Goal: Information Seeking & Learning: Find specific fact

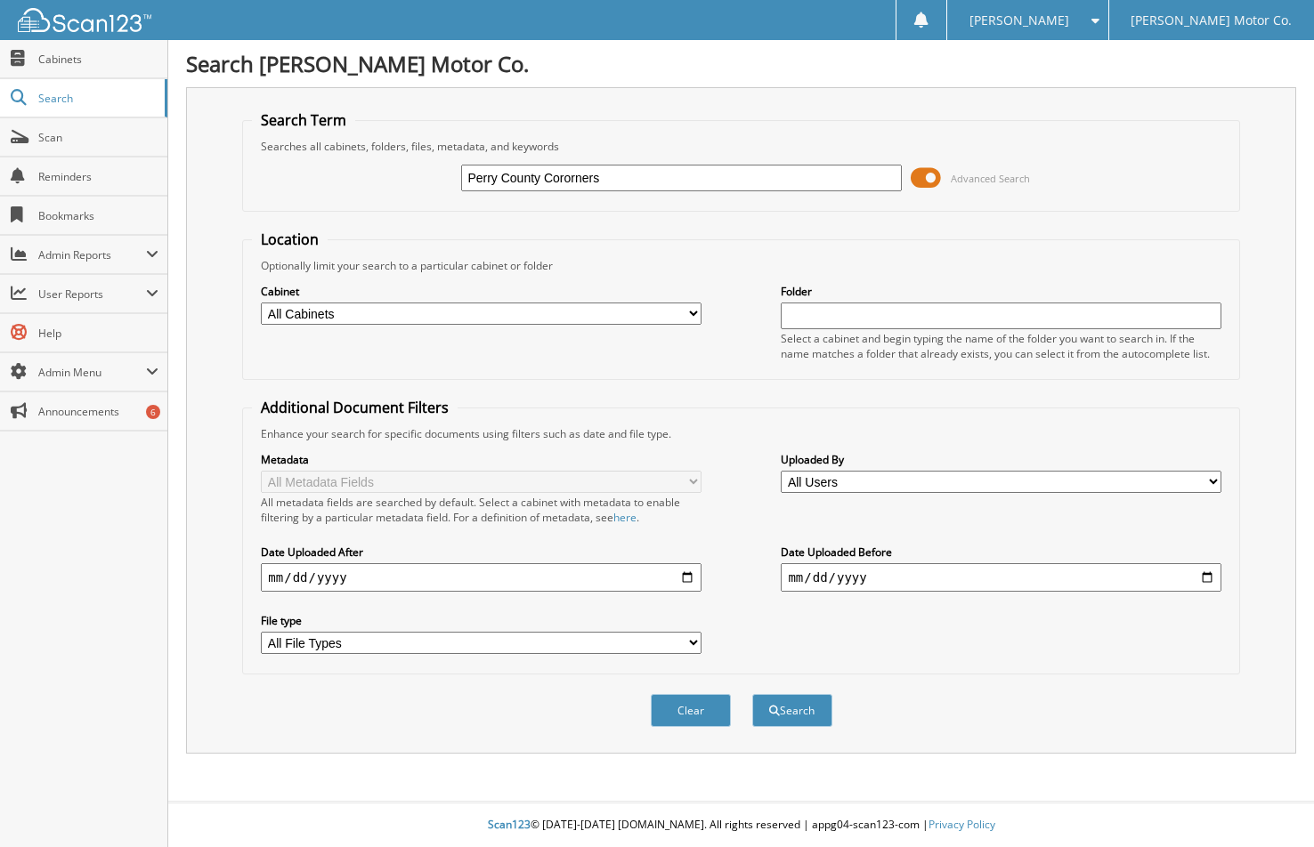
type input "Perry County Cororners"
click at [752, 694] on button "Search" at bounding box center [792, 710] width 80 height 33
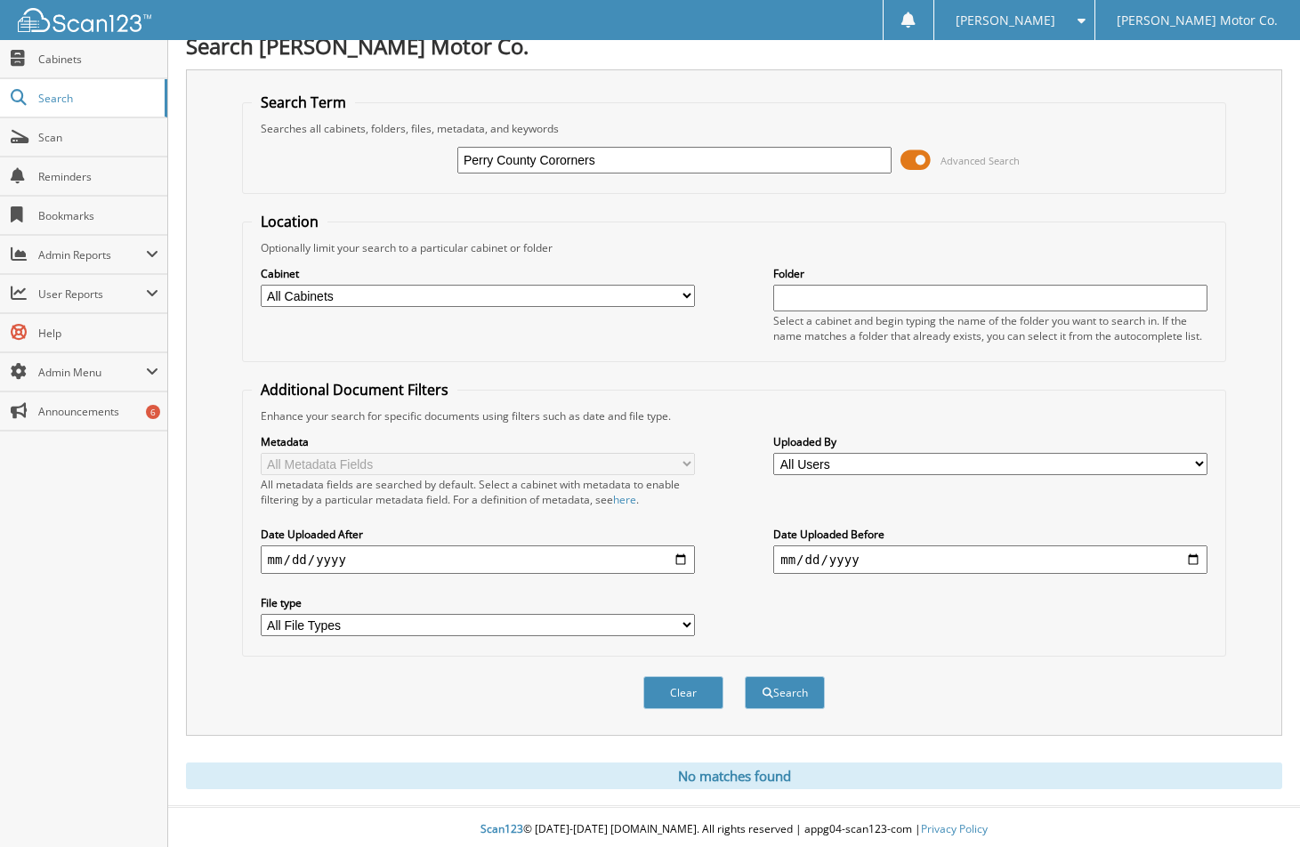
scroll to position [23, 0]
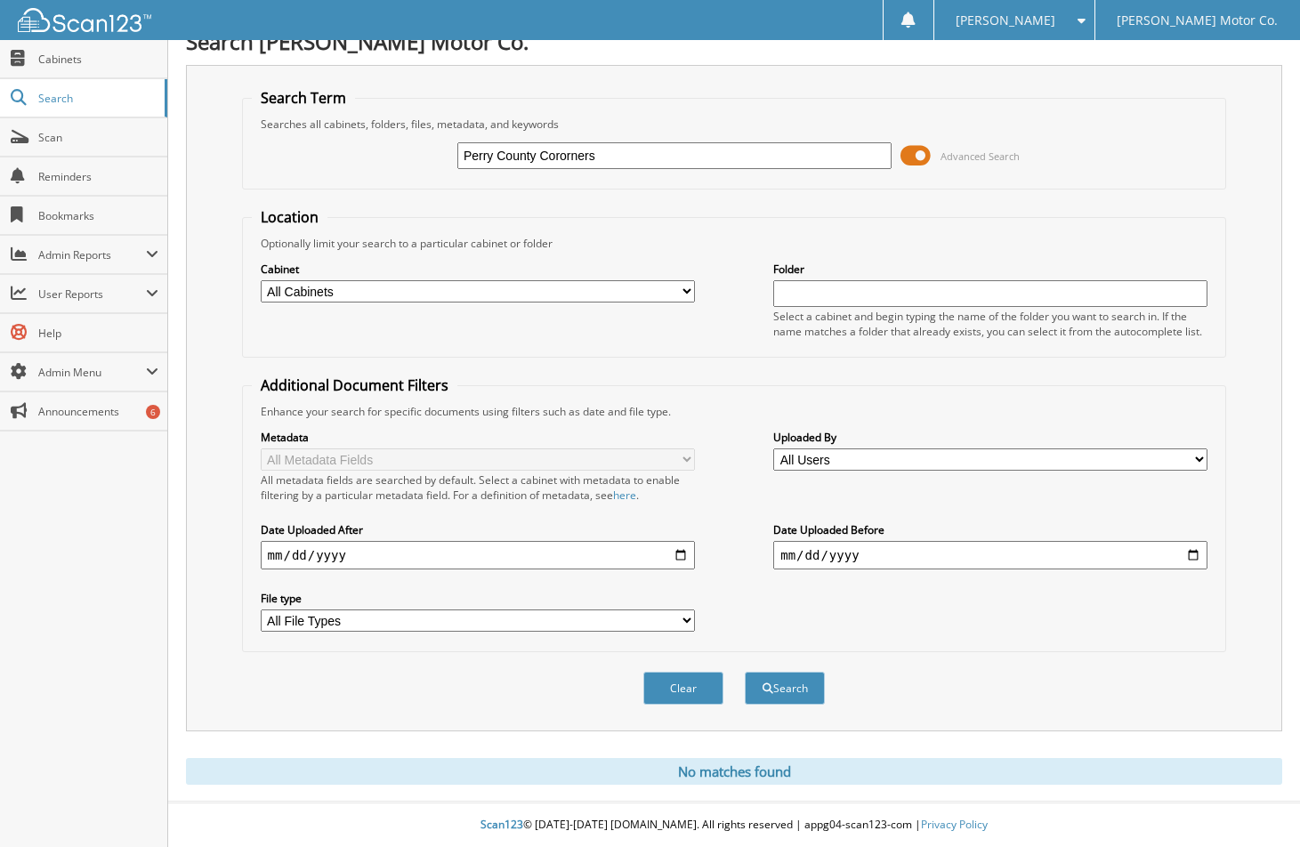
drag, startPoint x: 612, startPoint y: 159, endPoint x: 543, endPoint y: 158, distance: 69.4
click at [543, 158] on input "Perry County Cororners" at bounding box center [674, 155] width 434 height 27
type input "[GEOGRAPHIC_DATA]"
click at [777, 681] on button "Search" at bounding box center [785, 688] width 80 height 33
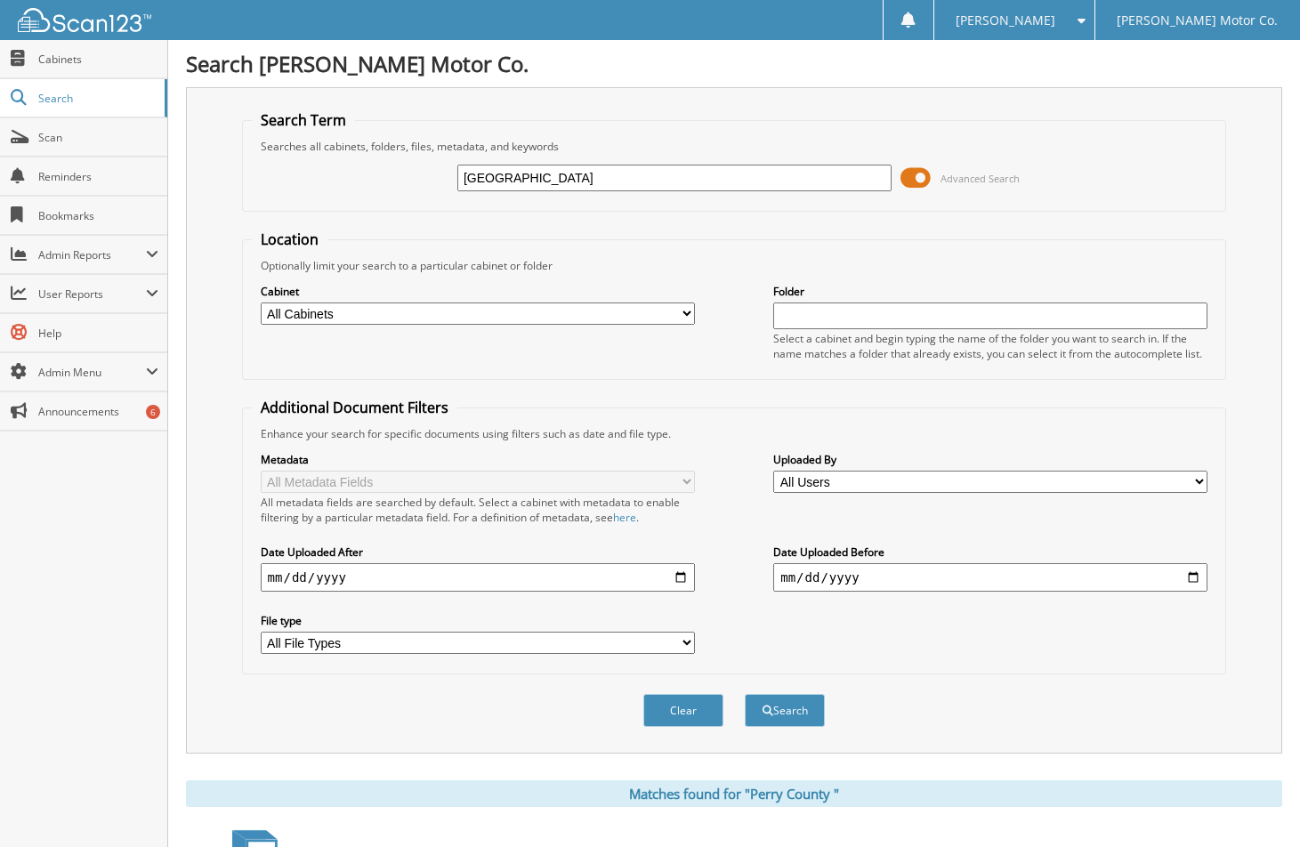
click at [685, 313] on select "All Cabinets ACCOUNTS PAYABLE ACCOUNTS RECEIVABLE BANK RECS CAR DEALS CASH INVO…" at bounding box center [478, 314] width 434 height 22
select select "6949"
click at [261, 303] on select "All Cabinets ACCOUNTS PAYABLE ACCOUNTS RECEIVABLE BANK RECS CAR DEALS CASH INVO…" at bounding box center [478, 314] width 434 height 22
click at [786, 723] on button "Search" at bounding box center [785, 710] width 80 height 33
click at [151, 371] on span at bounding box center [152, 372] width 12 height 14
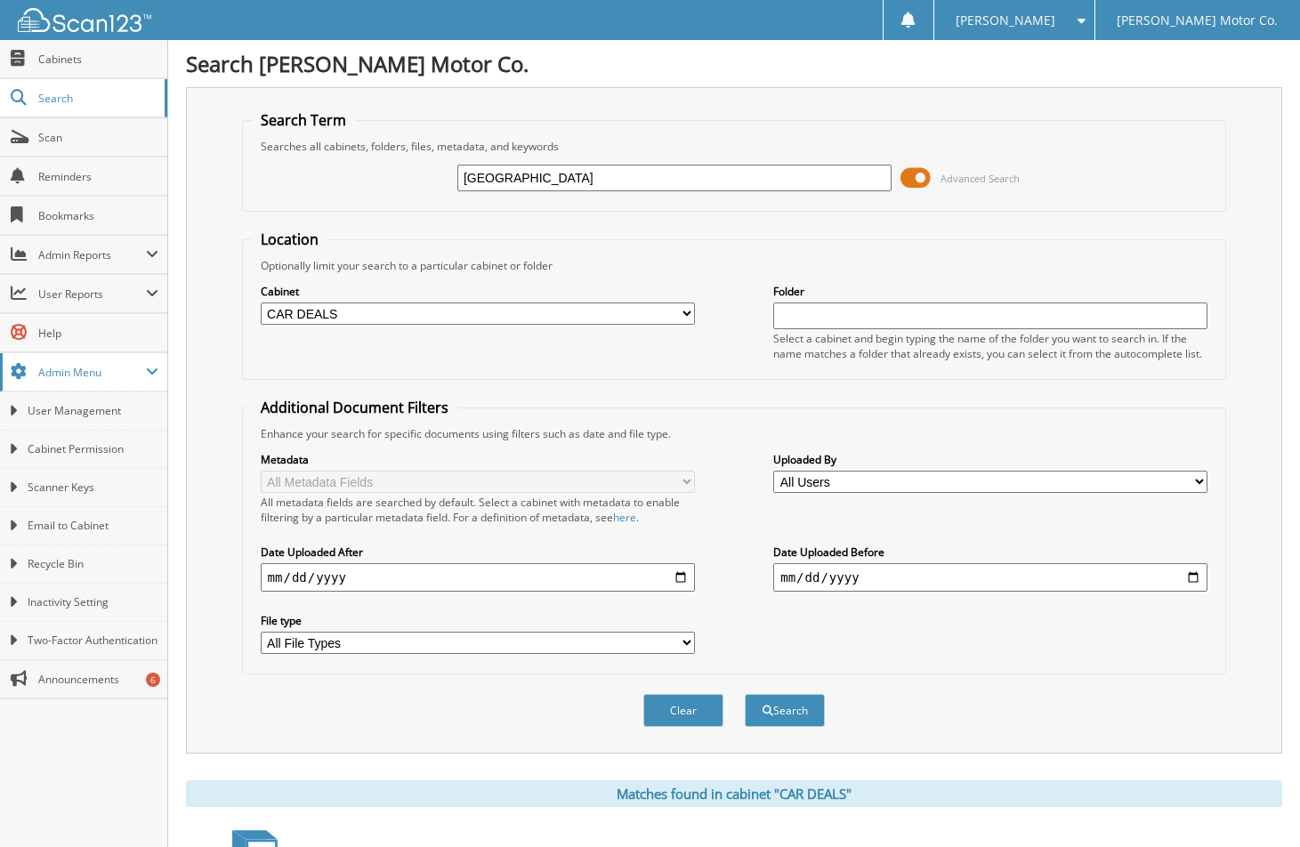
click at [151, 371] on span at bounding box center [152, 372] width 12 height 14
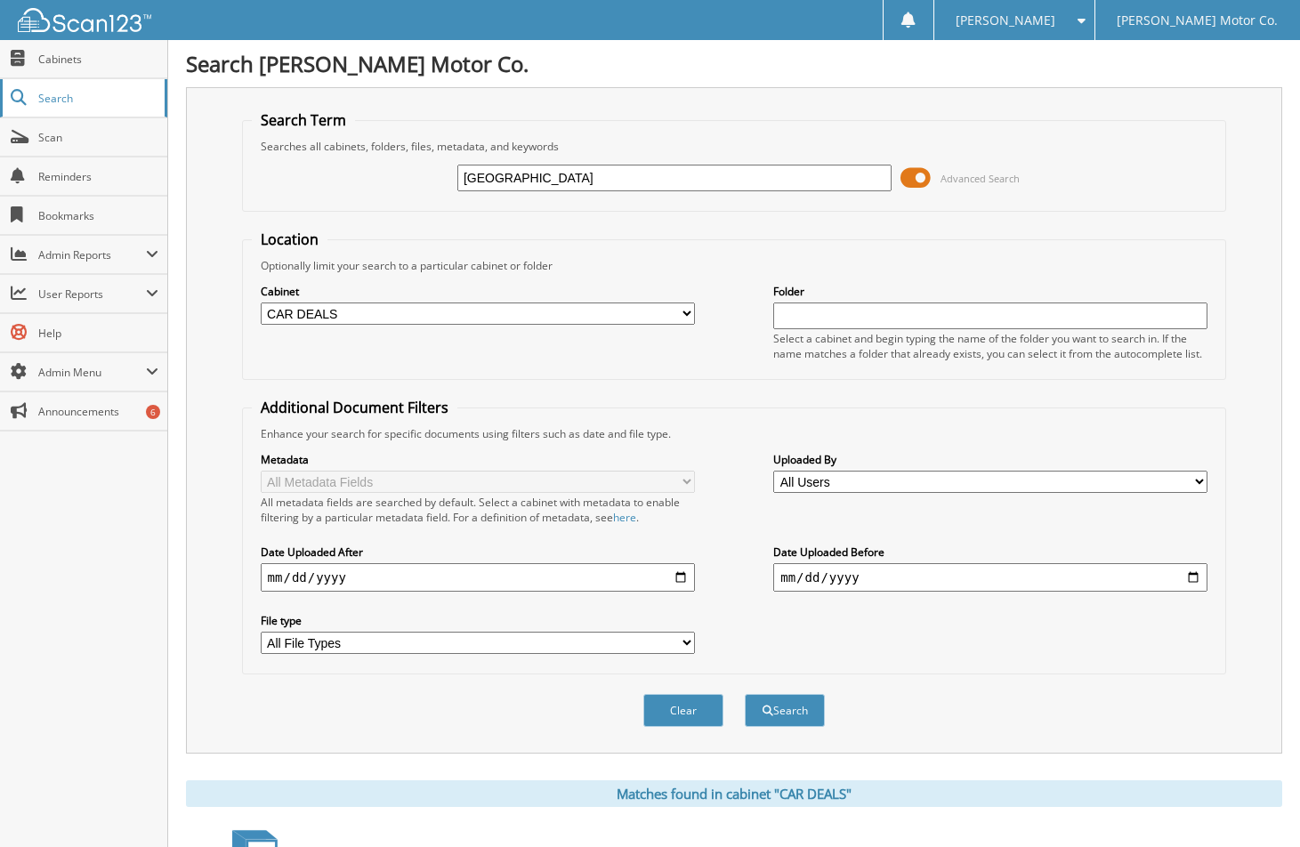
click at [88, 109] on link "Search" at bounding box center [83, 98] width 167 height 38
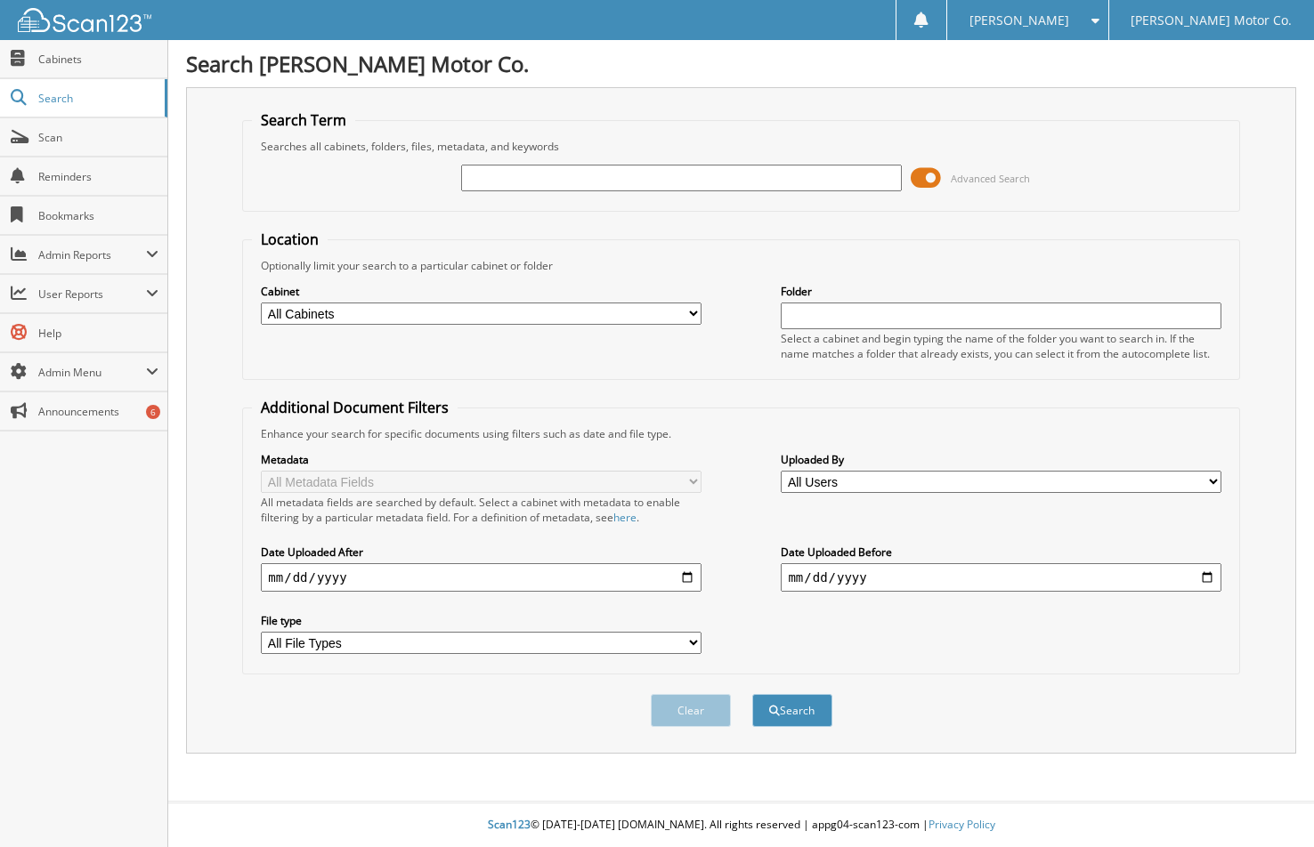
click at [882, 477] on select "All Users [PERSON_NAME] [PERSON_NAME] [PERSON_NAME] [PERSON_NAME] [PERSON_NAME]…" at bounding box center [1000, 482] width 440 height 22
click at [746, 433] on div "Enhance your search for specific documents using filters such as date and file …" at bounding box center [740, 433] width 977 height 15
click at [869, 481] on select "All Users [PERSON_NAME] [PERSON_NAME] [PERSON_NAME] [PERSON_NAME] [PERSON_NAME]…" at bounding box center [1000, 482] width 440 height 22
click at [711, 408] on fieldset "Additional Document Filters Enhance your search for specific documents using fi…" at bounding box center [740, 536] width 997 height 277
click at [410, 647] on select "All File Types BMP GIF JPG PDF TIF" at bounding box center [481, 643] width 440 height 22
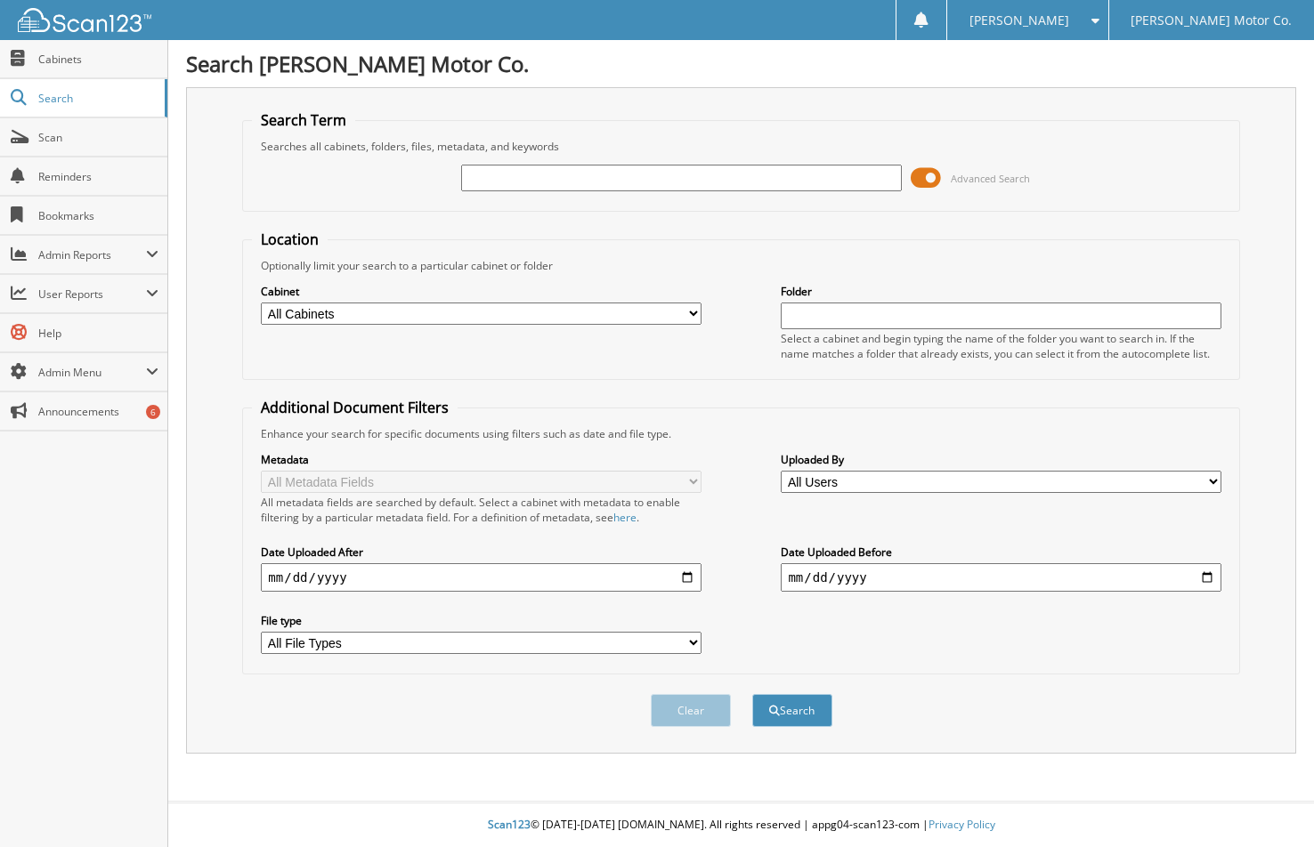
click at [741, 612] on div "Metadata All Metadata Fields All metadata fields are searched by default. Selec…" at bounding box center [740, 552] width 977 height 223
click at [931, 178] on span at bounding box center [925, 178] width 30 height 27
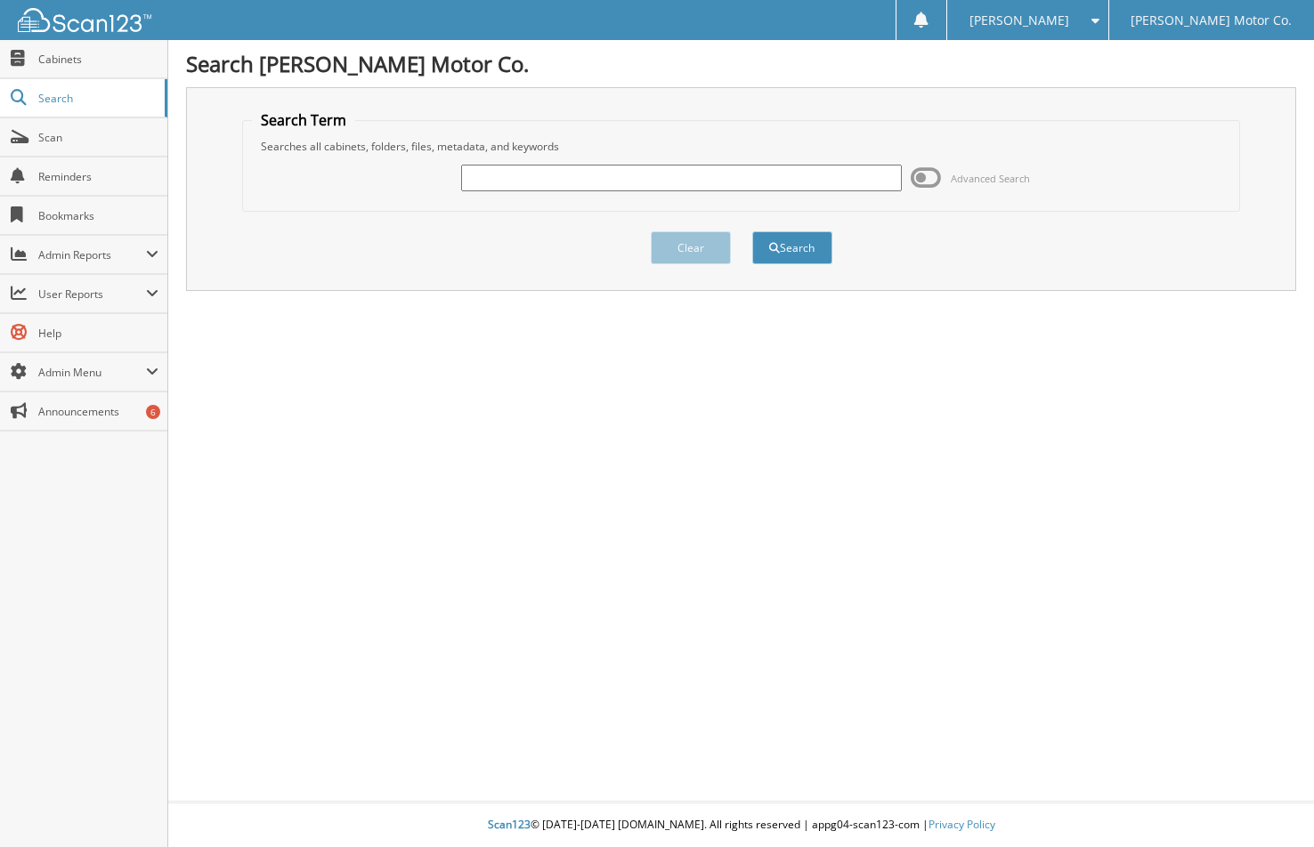
click at [506, 175] on input "text" at bounding box center [681, 178] width 440 height 27
type input "[GEOGRAPHIC_DATA]"
click at [788, 249] on button "Search" at bounding box center [792, 247] width 80 height 33
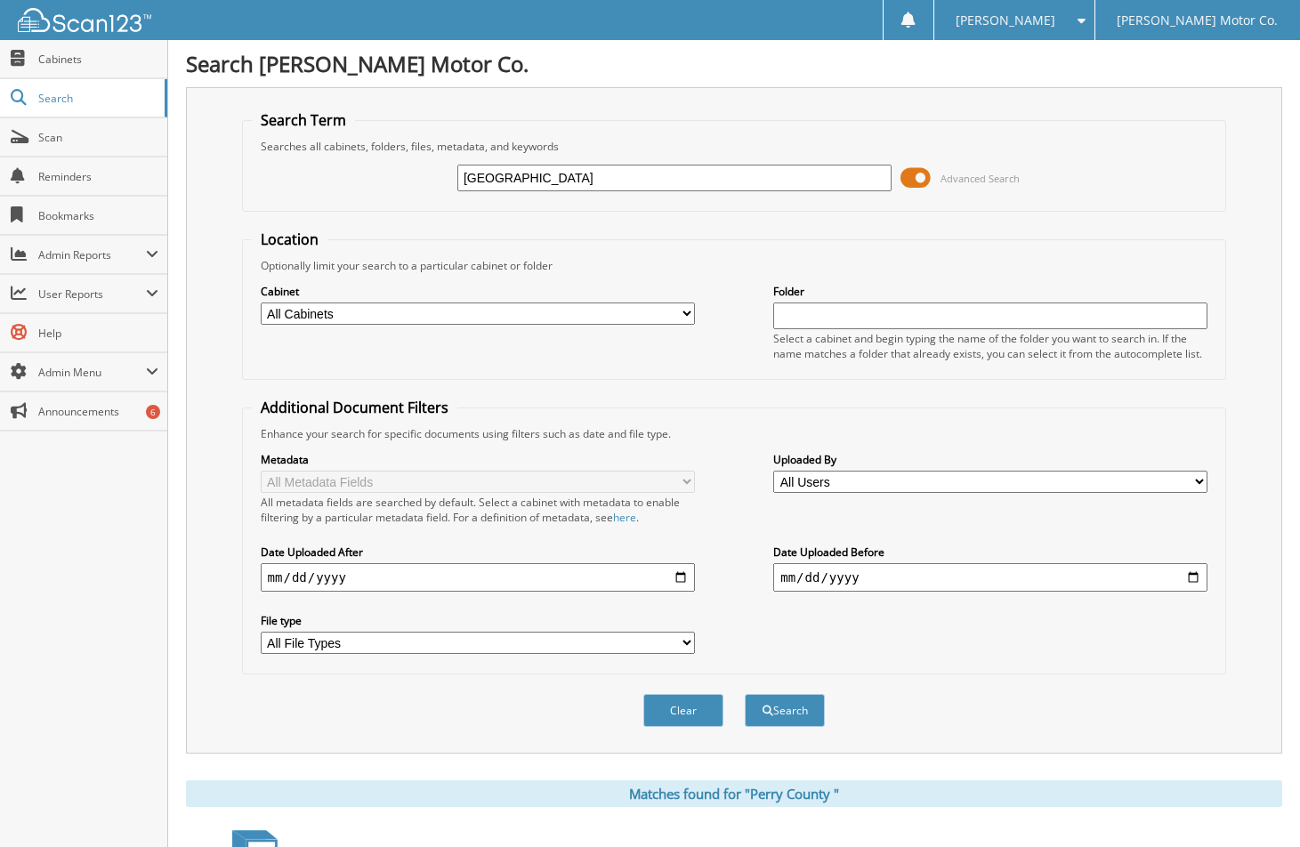
drag, startPoint x: 570, startPoint y: 184, endPoint x: 464, endPoint y: 169, distance: 107.0
click at [464, 169] on input "Perry County" at bounding box center [674, 178] width 434 height 27
type input "[PERSON_NAME] Funeral Home"
click at [780, 721] on button "Search" at bounding box center [785, 710] width 80 height 33
click at [602, 173] on input "[PERSON_NAME] Funeral Home" at bounding box center [674, 178] width 434 height 27
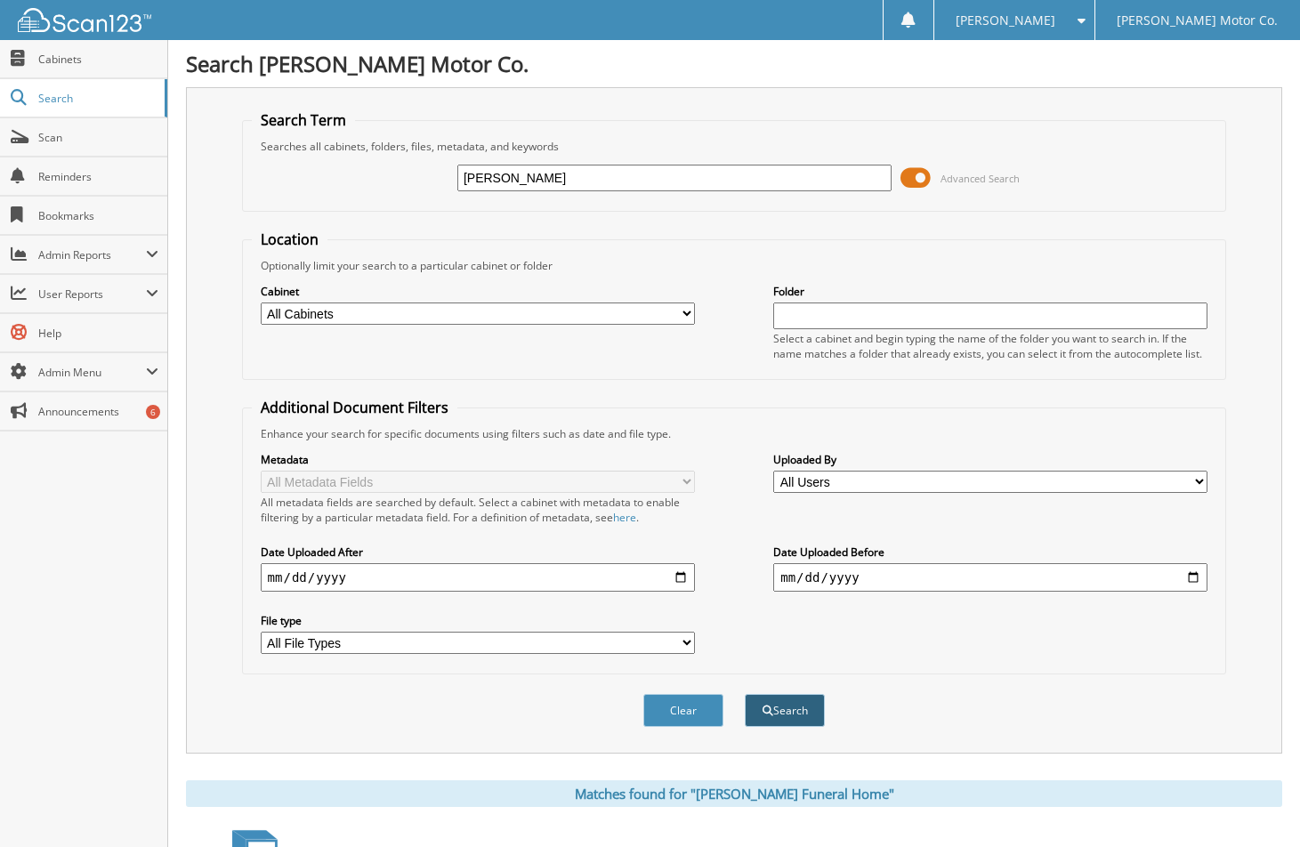
type input "[PERSON_NAME]"
click at [811, 723] on button "Search" at bounding box center [785, 710] width 80 height 33
click at [685, 318] on select "All Cabinets ACCOUNTS PAYABLE ACCOUNTS RECEIVABLE BANK RECS CAR DEALS CASH INVO…" at bounding box center [478, 314] width 434 height 22
select select "6949"
click at [261, 303] on select "All Cabinets ACCOUNTS PAYABLE ACCOUNTS RECEIVABLE BANK RECS CAR DEALS CASH INVO…" at bounding box center [478, 314] width 434 height 22
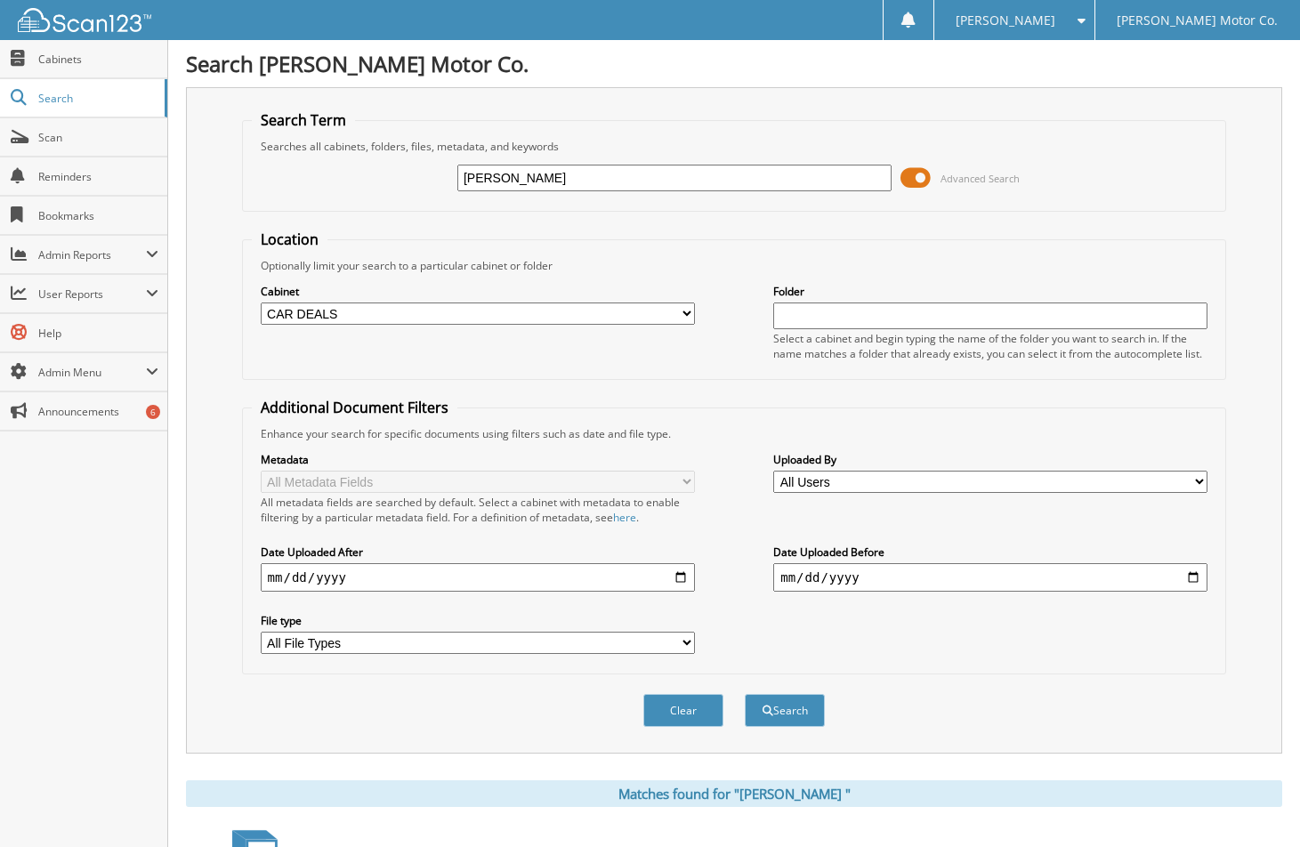
click at [789, 691] on div "Clear Search" at bounding box center [734, 711] width 985 height 72
click at [794, 710] on button "Search" at bounding box center [785, 710] width 80 height 33
click at [606, 184] on input "[PERSON_NAME]" at bounding box center [674, 178] width 434 height 27
type input "[PERSON_NAME] Funeral Home"
click at [802, 714] on button "Search" at bounding box center [785, 710] width 80 height 33
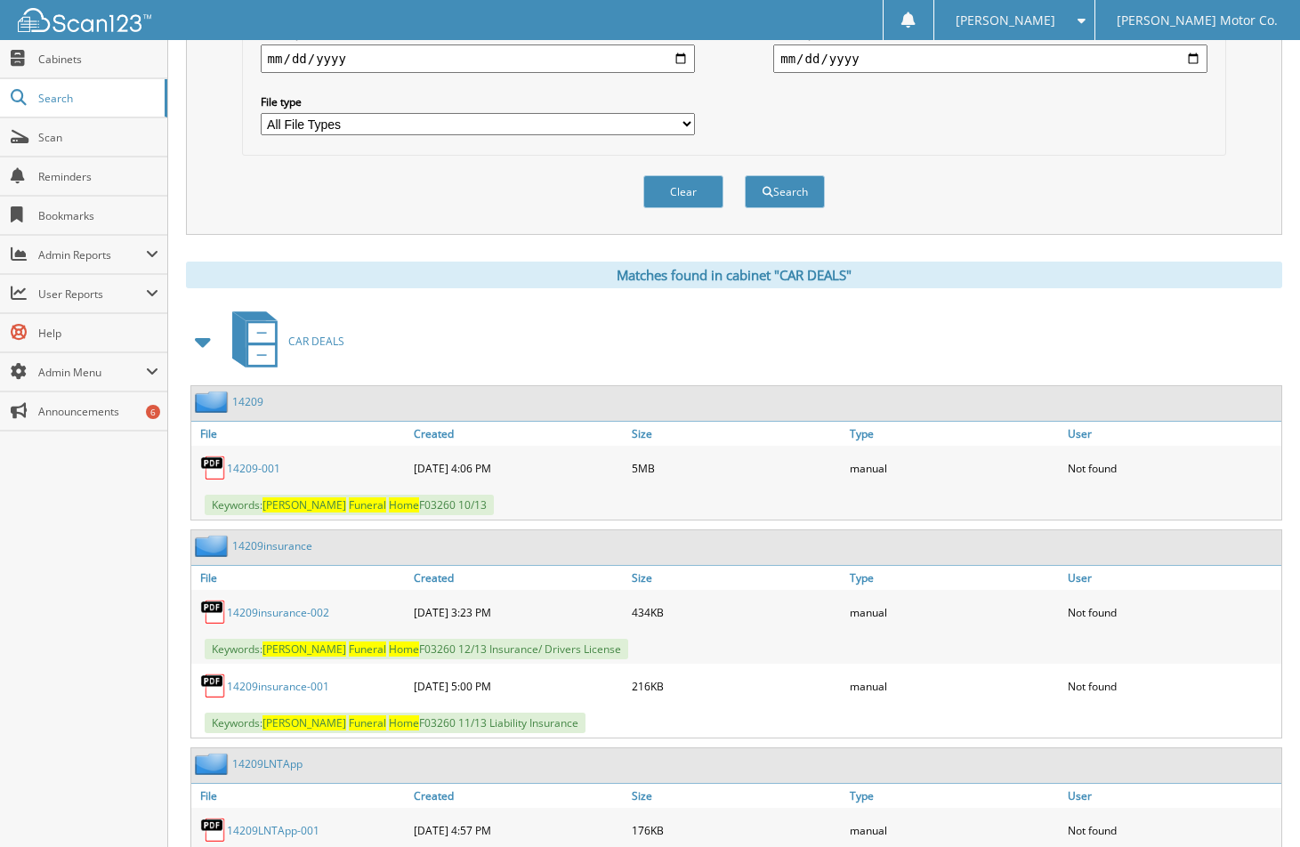
scroll to position [534, 0]
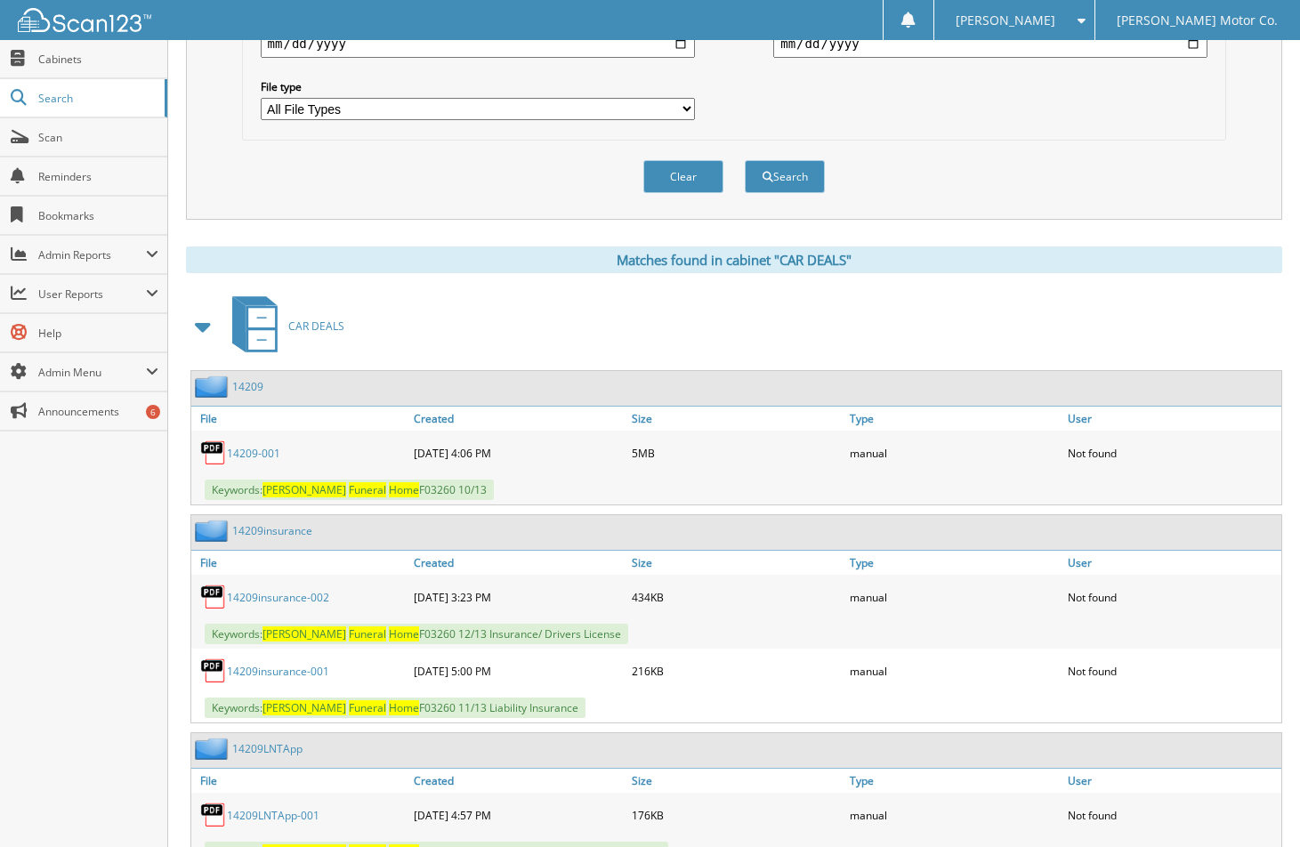
click at [247, 454] on link "14209-001" at bounding box center [253, 453] width 53 height 15
